Goal: Information Seeking & Learning: Understand process/instructions

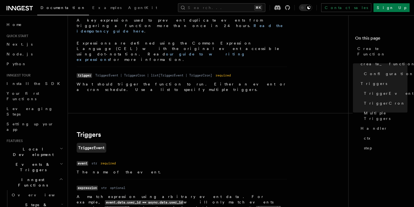
scroll to position [98, 0]
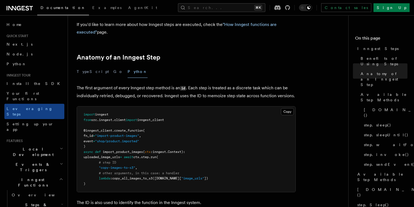
scroll to position [23, 0]
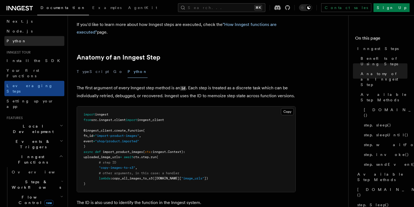
click at [23, 42] on link "Python" at bounding box center [34, 41] width 60 height 10
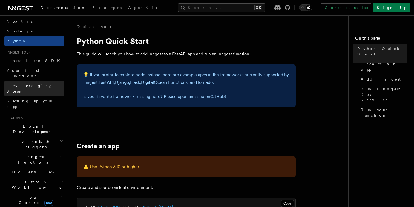
click at [25, 83] on span "Leveraging Steps" at bounding box center [36, 88] width 58 height 11
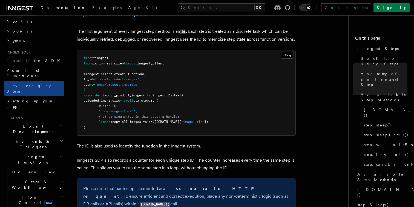
scroll to position [260, 0]
click at [195, 156] on p "Inngest's SDK also records a counter for each unique step ID. The counter incre…" at bounding box center [186, 163] width 219 height 15
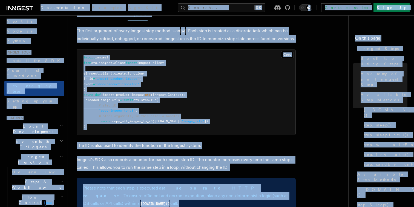
click at [195, 156] on p "Inngest's SDK also records a counter for each unique step ID. The counter incre…" at bounding box center [186, 163] width 219 height 15
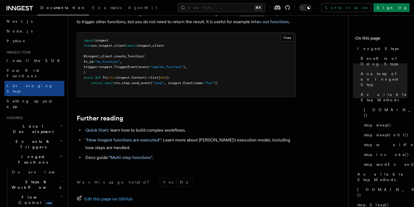
scroll to position [1271, 0]
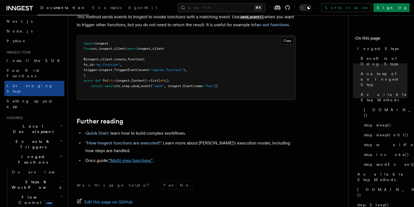
click at [143, 158] on link ""Multi-step functions"" at bounding box center [131, 160] width 44 height 5
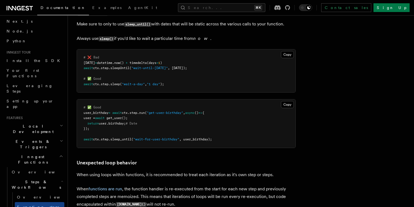
scroll to position [1248, 0]
click at [240, 4] on button "Search... ⌘K" at bounding box center [221, 7] width 87 height 9
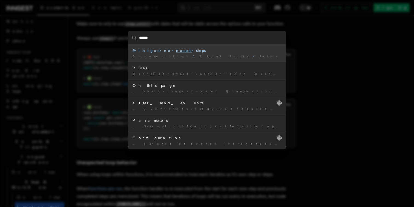
type input "******"
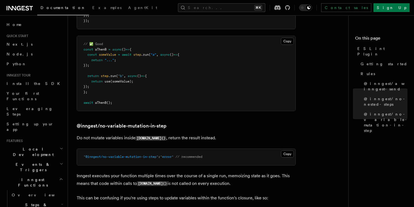
scroll to position [598, 0]
click at [37, 94] on span "Your first Functions" at bounding box center [23, 96] width 33 height 10
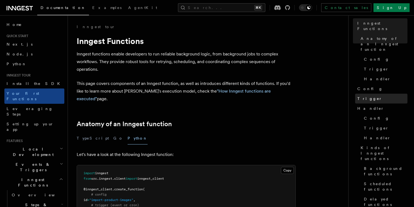
scroll to position [31, 0]
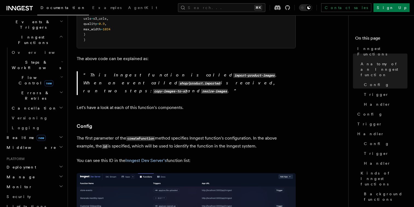
scroll to position [143, 0]
click at [216, 5] on button "Search... ⌘K" at bounding box center [221, 7] width 87 height 9
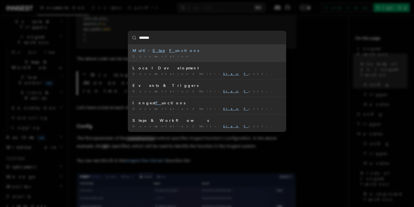
type input "********"
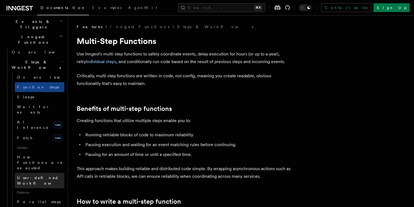
click at [49, 176] on span "User-defined Workflows" at bounding box center [41, 181] width 49 height 10
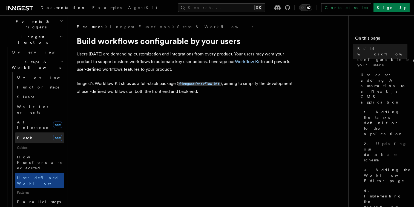
scroll to position [136, 0]
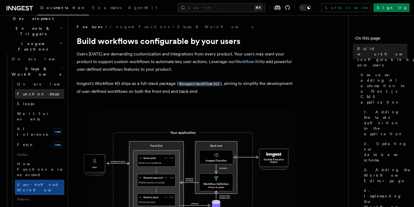
click at [36, 92] on span "Function steps" at bounding box center [38, 94] width 42 height 4
